Goal: Information Seeking & Learning: Learn about a topic

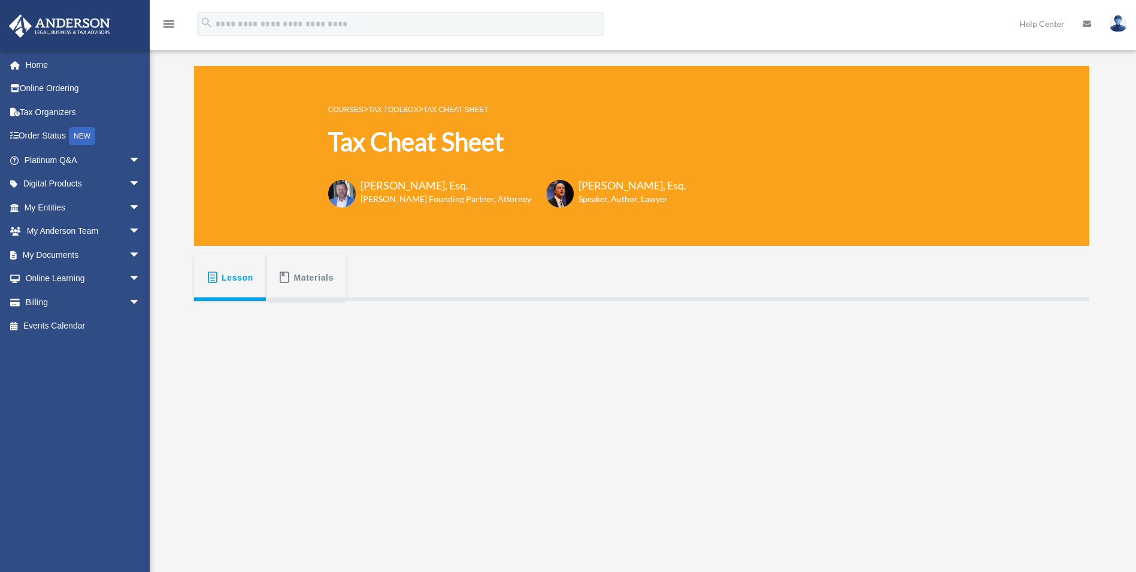
click at [400, 107] on link "Tax Toolbox" at bounding box center [393, 109] width 50 height 8
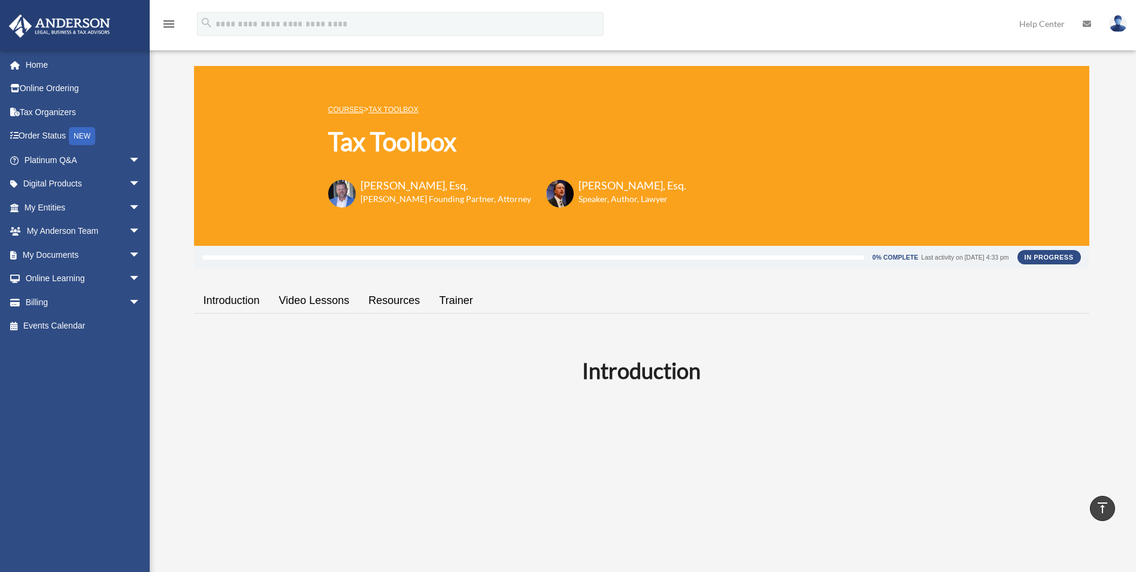
scroll to position [1797, 0]
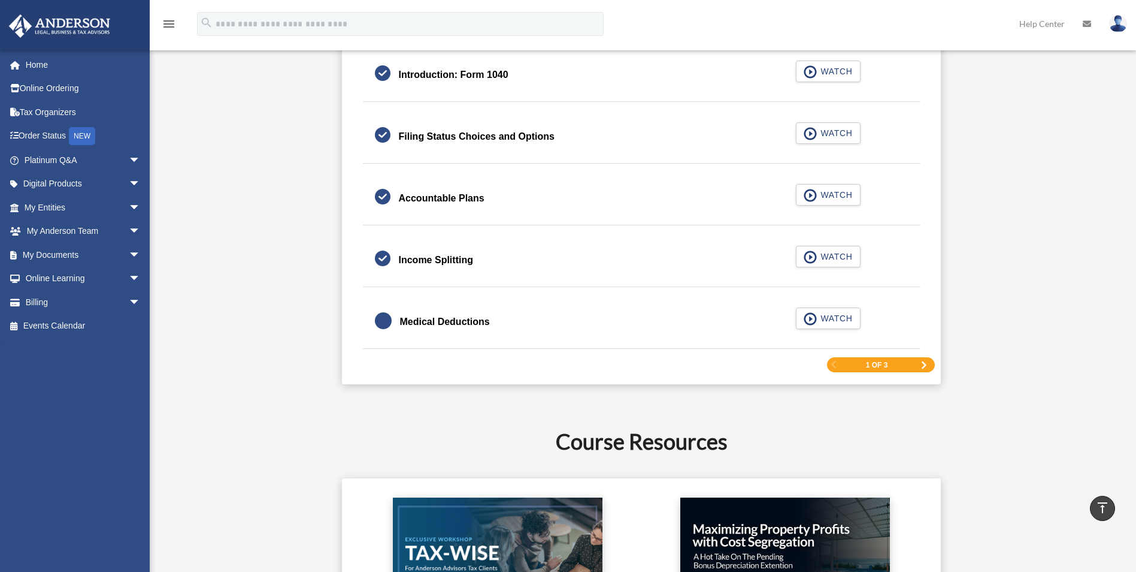
click at [921, 364] on div "1 of 3" at bounding box center [881, 364] width 108 height 15
click at [923, 365] on span "Next Page" at bounding box center [924, 364] width 7 height 7
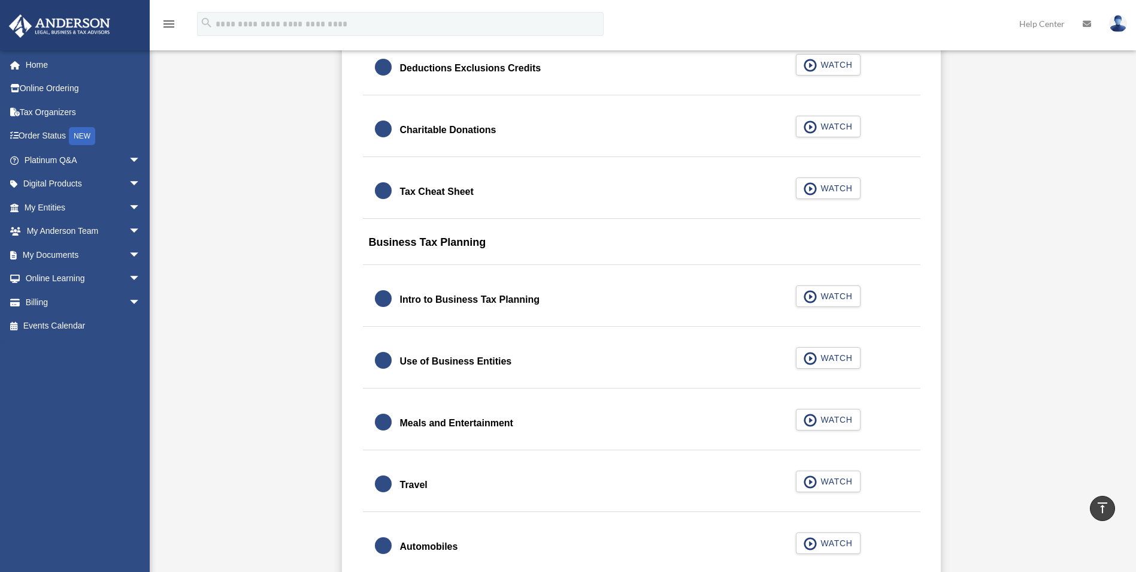
scroll to position [878, 0]
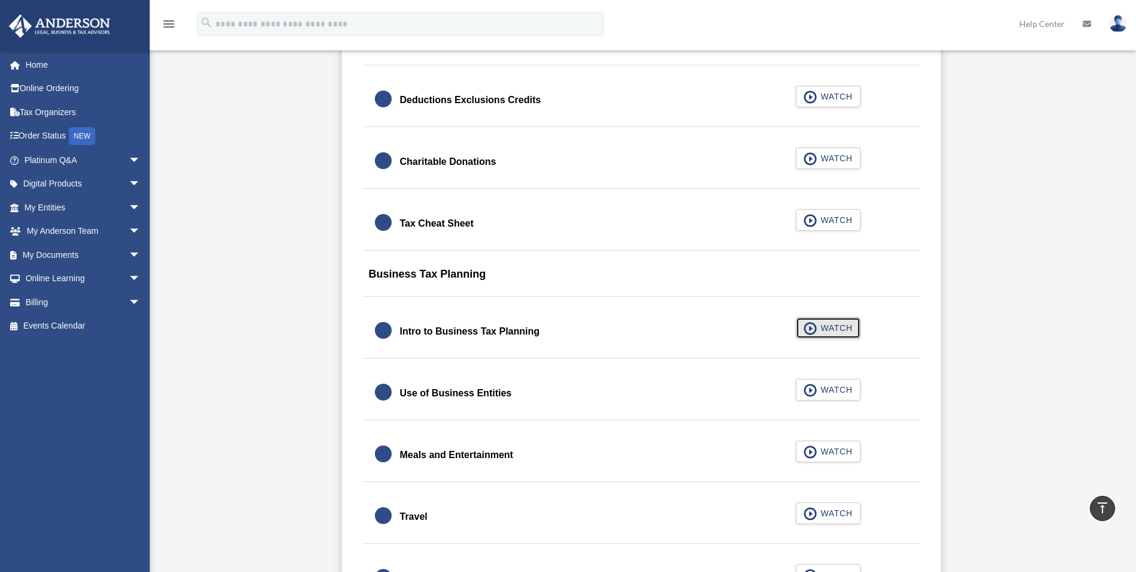
click at [829, 326] on span "WATCH" at bounding box center [834, 328] width 35 height 12
